Goal: Register for event/course

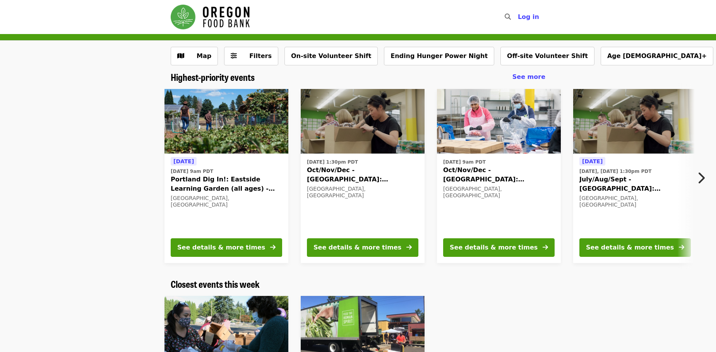
click at [21, 270] on div "Highest-priority events See more Tomorrow Tue, Sep 30 @ 9am PDT Portland Dig In…" at bounding box center [358, 175] width 716 height 207
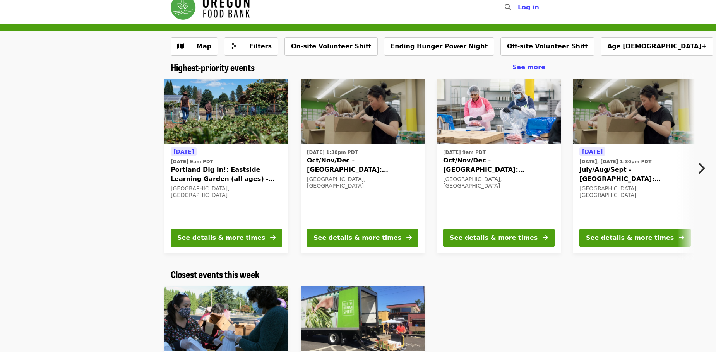
scroll to position [39, 0]
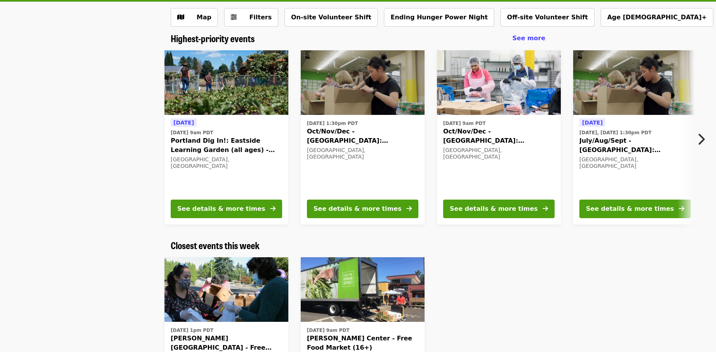
click at [702, 139] on icon "chevron-right icon" at bounding box center [701, 139] width 8 height 15
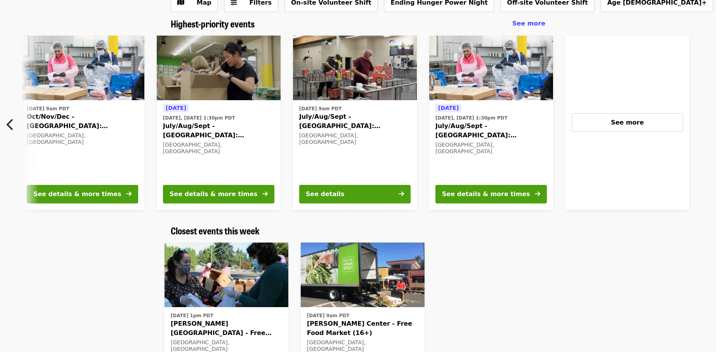
scroll to position [0, 0]
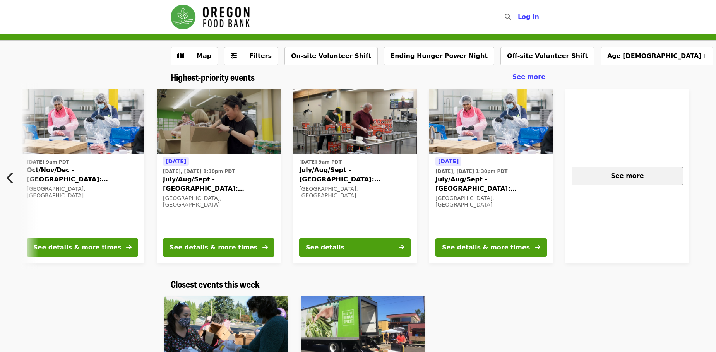
click at [629, 181] on button "See more" at bounding box center [626, 176] width 111 height 19
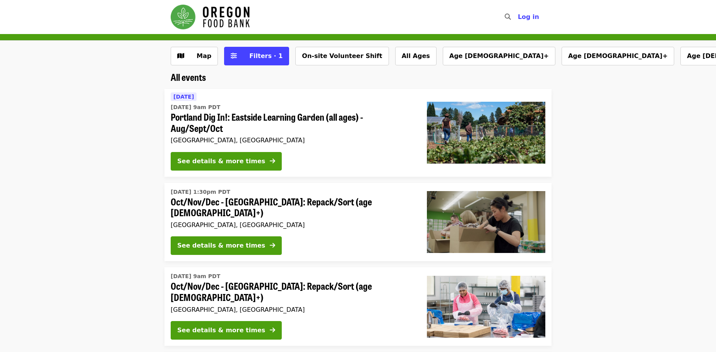
click at [38, 243] on li "[DATE] 1:30pm PDT Oct/Nov/Dec - [GEOGRAPHIC_DATA]: Repack/Sort (age [DEMOGRAPHI…" at bounding box center [358, 222] width 716 height 79
click at [35, 194] on li "[DATE] 1:30pm PDT Oct/Nov/Dec - [GEOGRAPHIC_DATA]: Repack/Sort (age [DEMOGRAPHI…" at bounding box center [358, 222] width 716 height 79
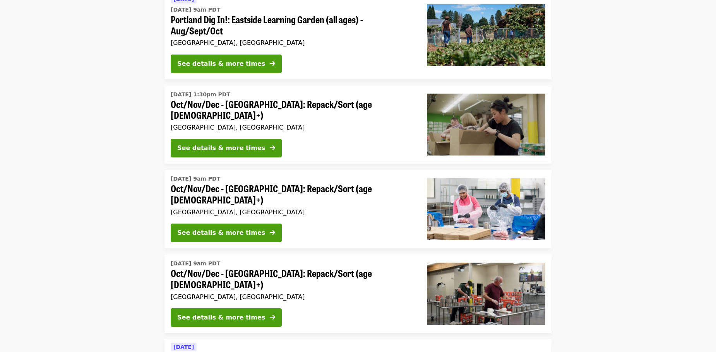
scroll to position [39, 0]
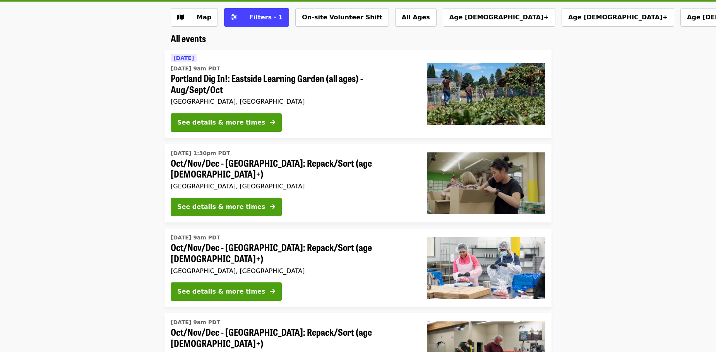
click at [25, 295] on li "[DATE] 9am PDT Oct/Nov/Dec - [GEOGRAPHIC_DATA]: Repack/Sort (age [DEMOGRAPHIC_D…" at bounding box center [358, 268] width 716 height 79
click at [36, 128] on li "[DATE] [DATE] 9am PDT Portland Dig In!: Eastside Learning Garden (all ages) - A…" at bounding box center [358, 94] width 716 height 88
click at [11, 133] on li "[DATE] [DATE] 9am PDT Portland Dig In!: Eastside Learning Garden (all ages) - A…" at bounding box center [358, 94] width 716 height 88
